Goal: Information Seeking & Learning: Learn about a topic

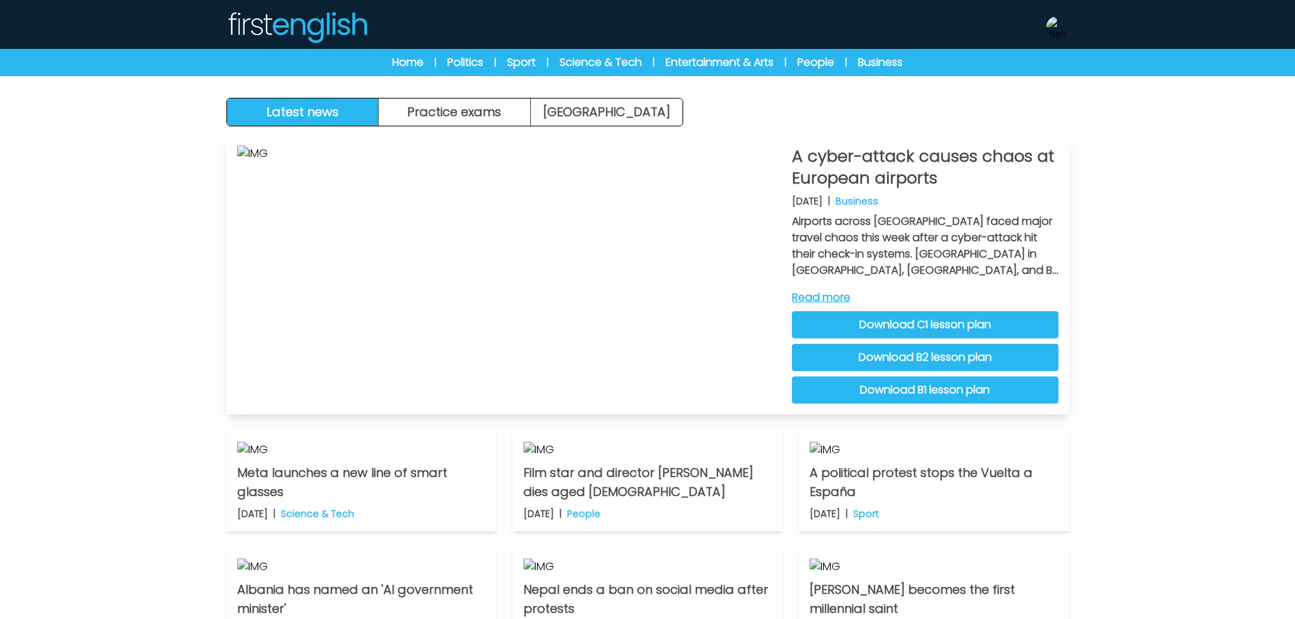
click at [848, 300] on link "Read more" at bounding box center [925, 298] width 266 height 16
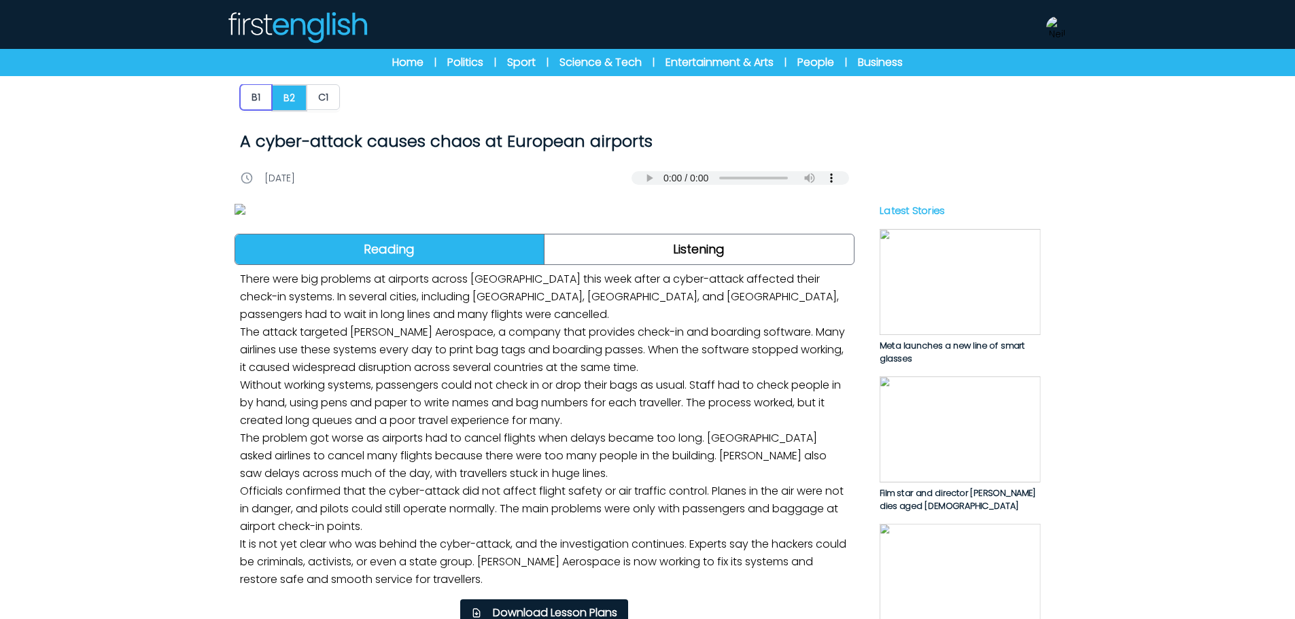
click at [261, 105] on button "B1" at bounding box center [256, 97] width 32 height 26
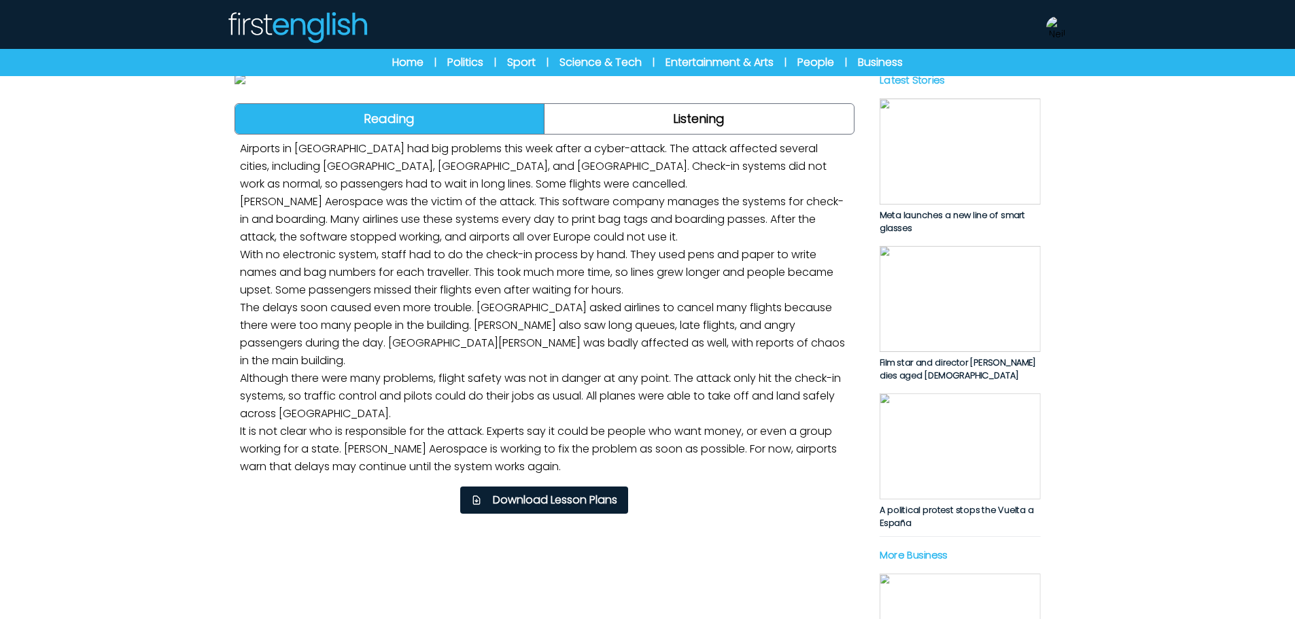
scroll to position [340, 0]
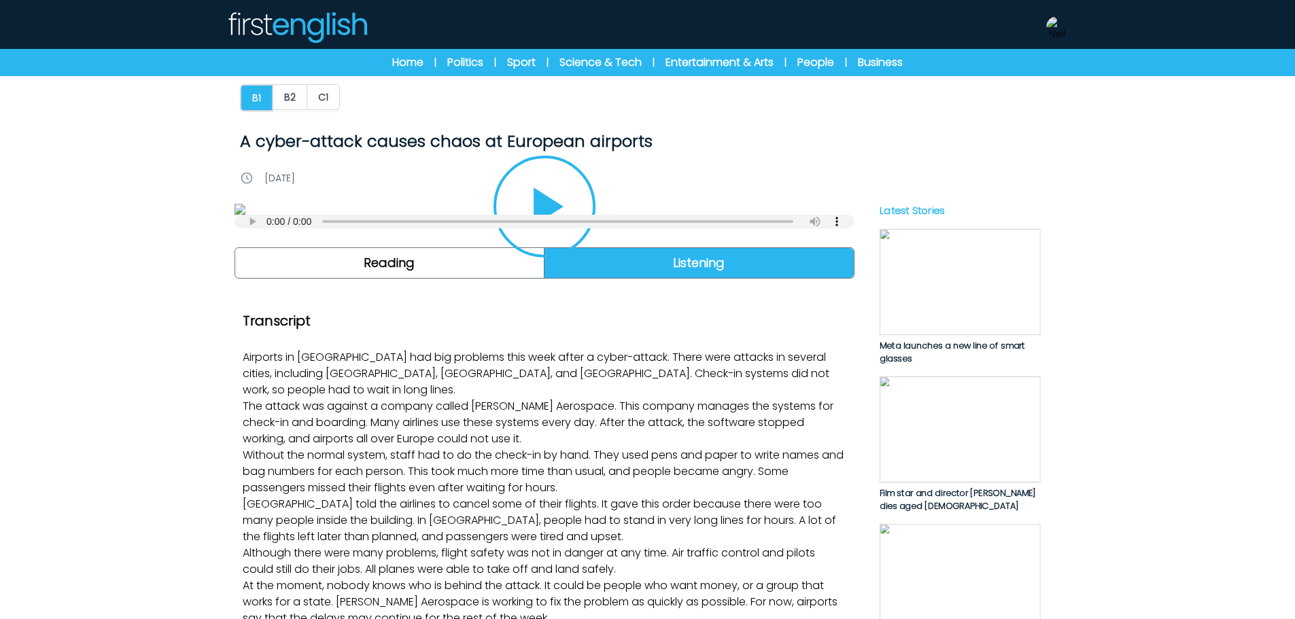
click at [572, 239] on icon "Play/Pause" at bounding box center [544, 206] width 65 height 65
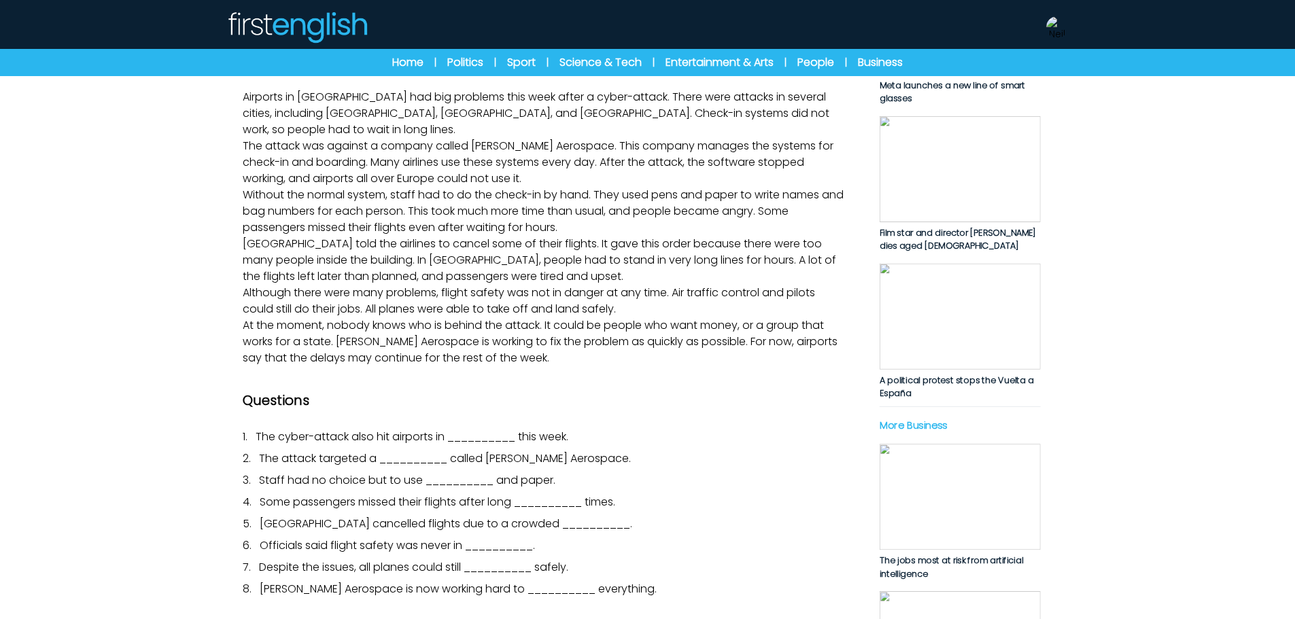
scroll to position [272, 0]
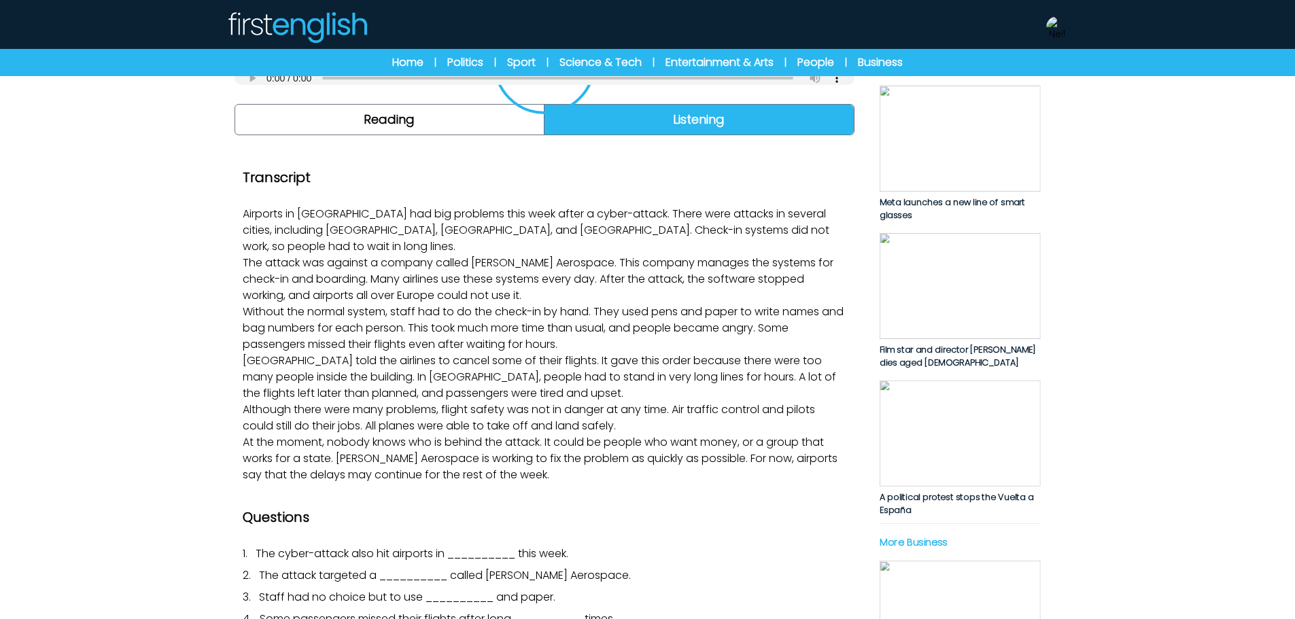
scroll to position [0, 0]
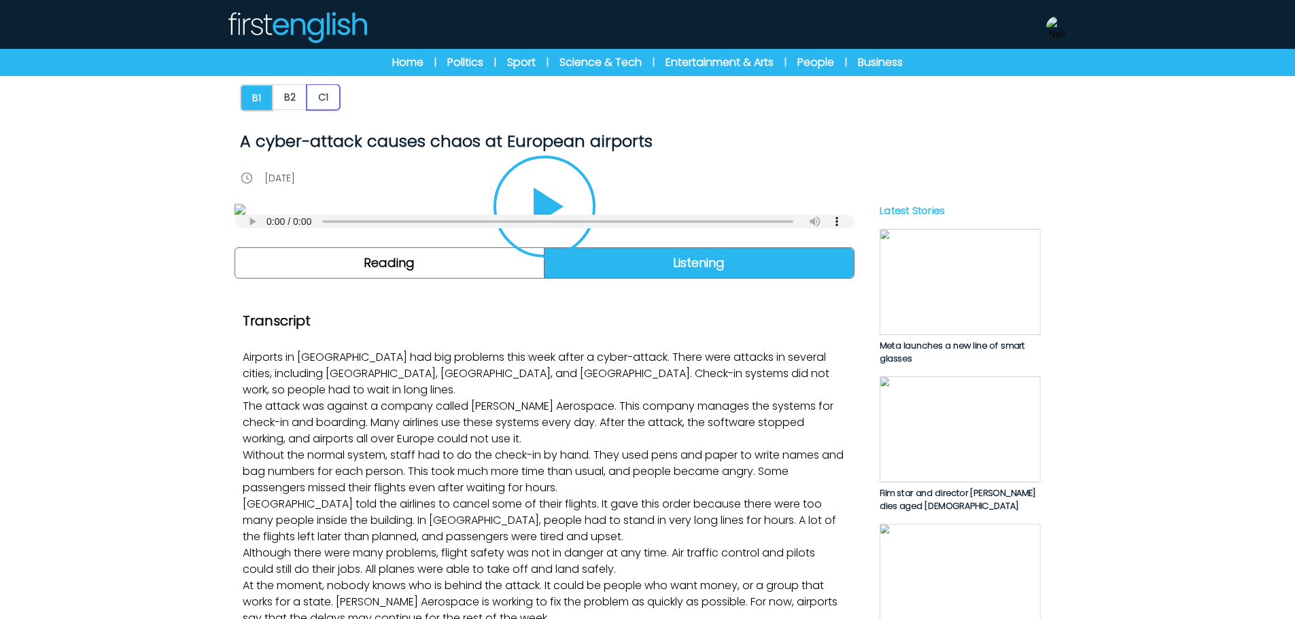
click at [327, 94] on button "C1" at bounding box center [323, 97] width 33 height 26
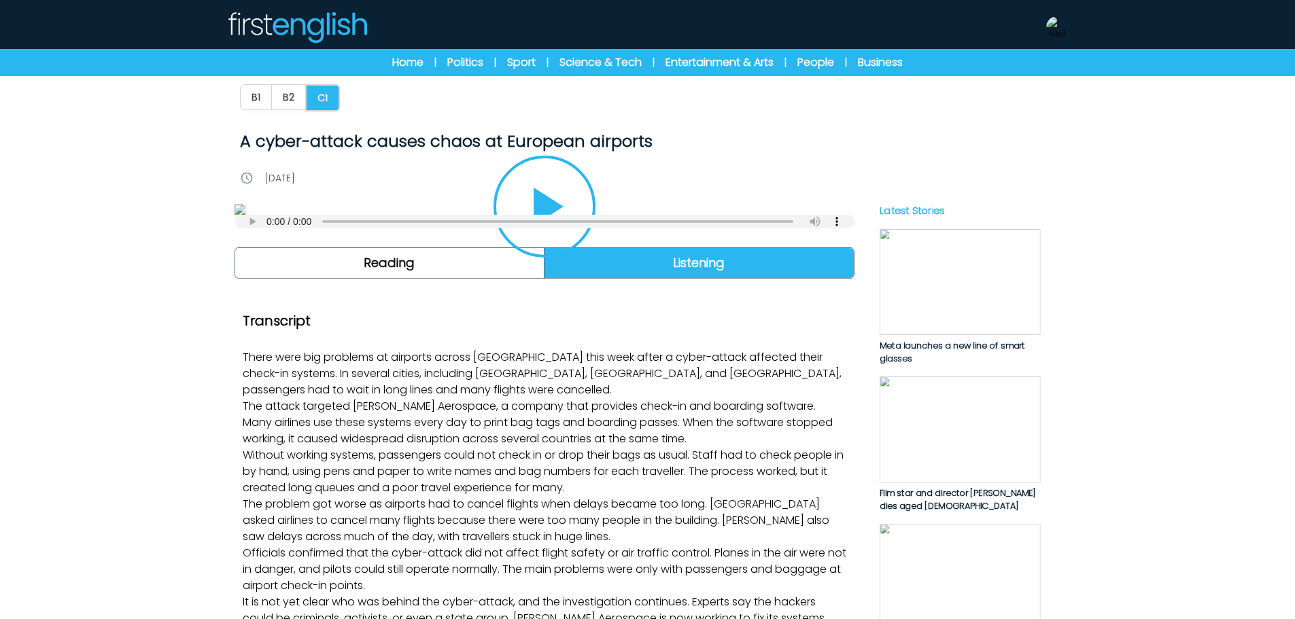
click at [590, 215] on img at bounding box center [544, 209] width 620 height 11
click at [560, 226] on icon "Play/Pause" at bounding box center [549, 207] width 30 height 38
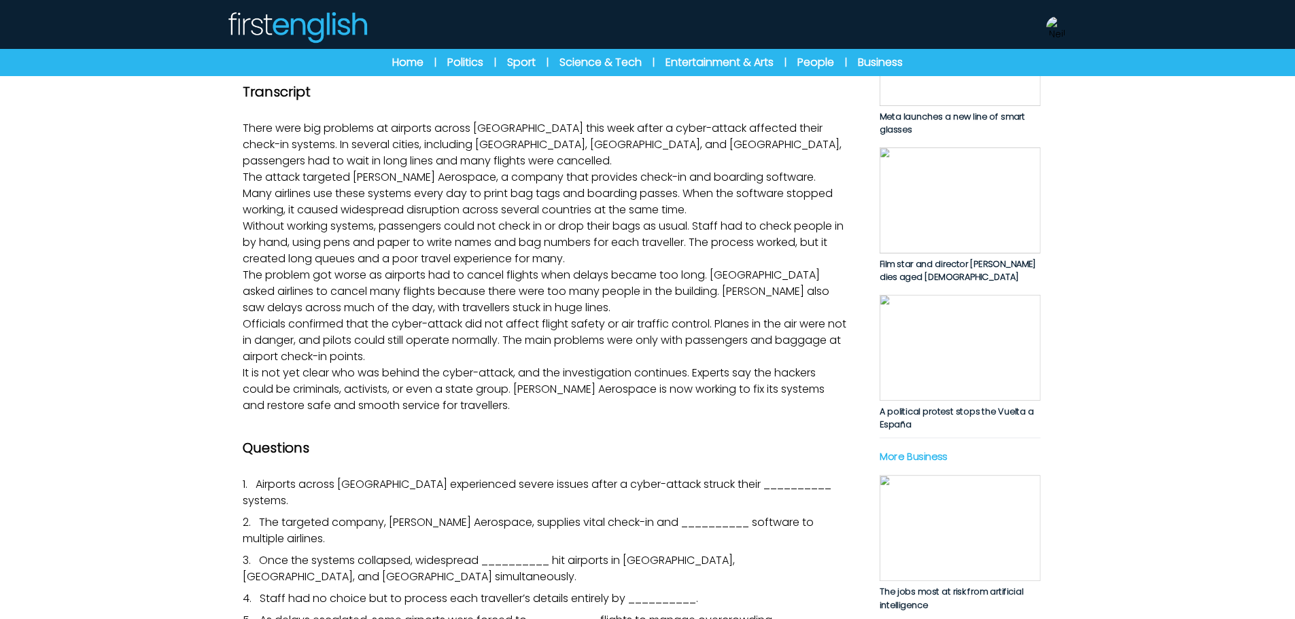
scroll to position [204, 0]
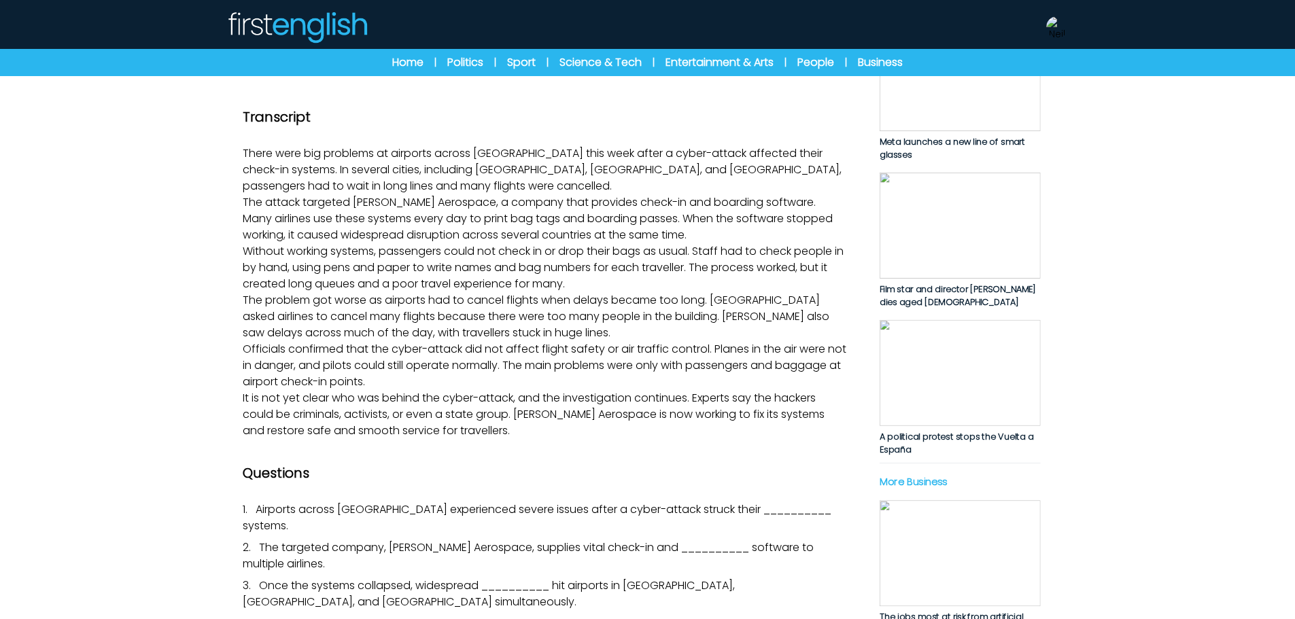
click at [536, 22] on icon "Play/Pause" at bounding box center [544, 3] width 33 height 38
